Goal: Understand process/instructions

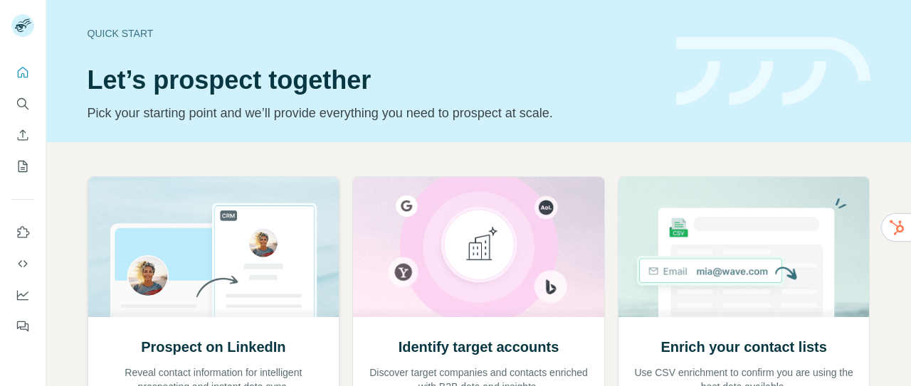
drag, startPoint x: 0, startPoint y: 0, endPoint x: 235, endPoint y: 267, distance: 355.4
click at [235, 267] on img at bounding box center [214, 247] width 253 height 140
click at [243, 354] on h2 "Prospect on LinkedIn" at bounding box center [213, 347] width 144 height 20
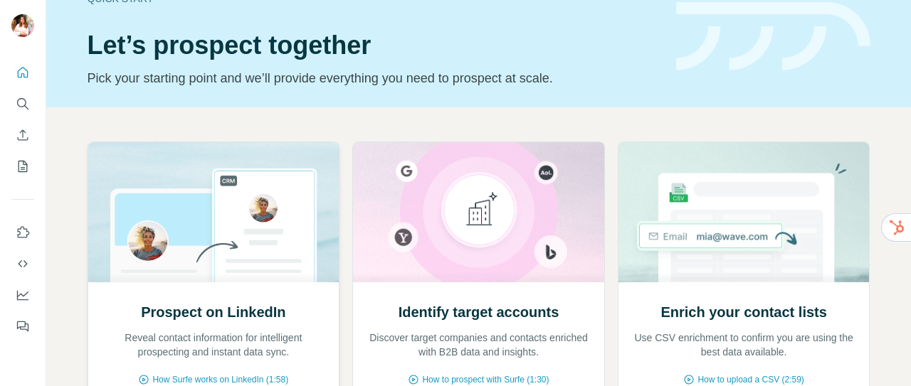
scroll to position [60, 0]
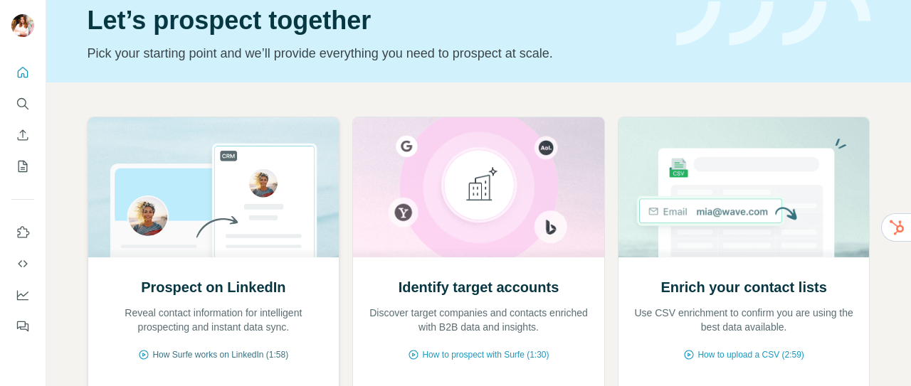
click at [229, 356] on span "How Surfe works on LinkedIn (1:58)" at bounding box center [220, 355] width 136 height 13
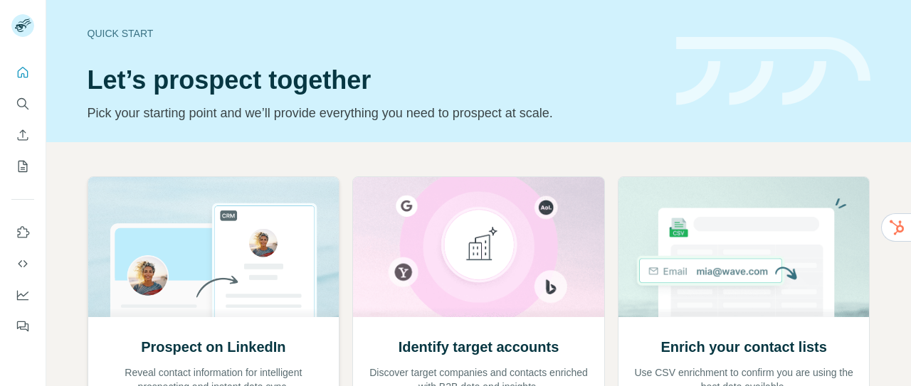
scroll to position [129, 0]
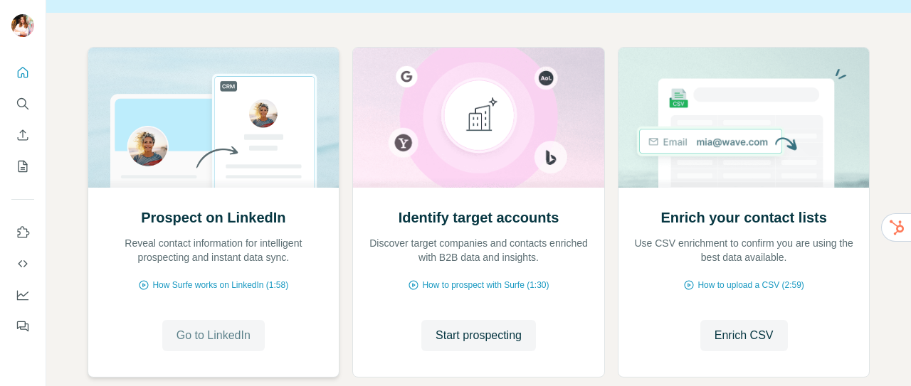
click at [215, 334] on span "Go to LinkedIn" at bounding box center [213, 335] width 74 height 17
